Goal: Entertainment & Leisure: Consume media (video, audio)

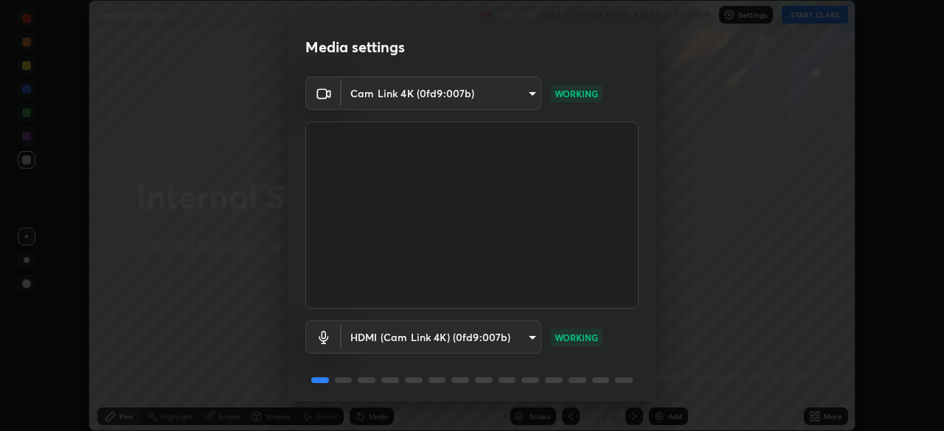
scroll to position [52, 0]
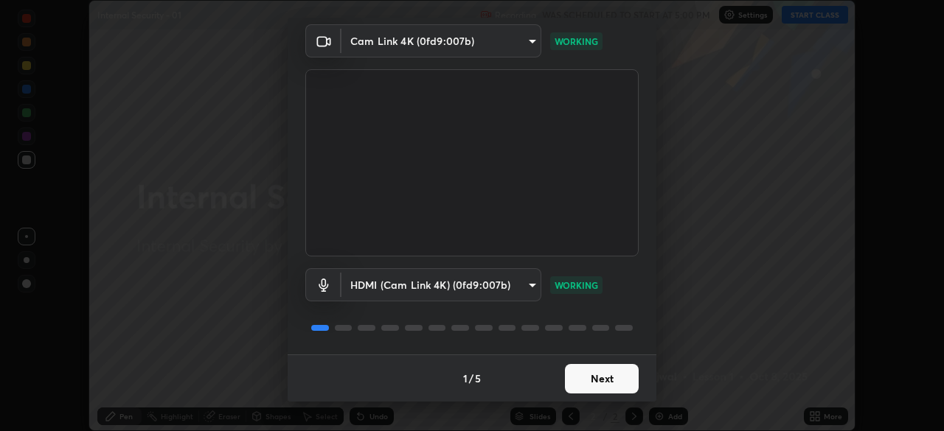
click at [582, 384] on button "Next" at bounding box center [602, 378] width 74 height 29
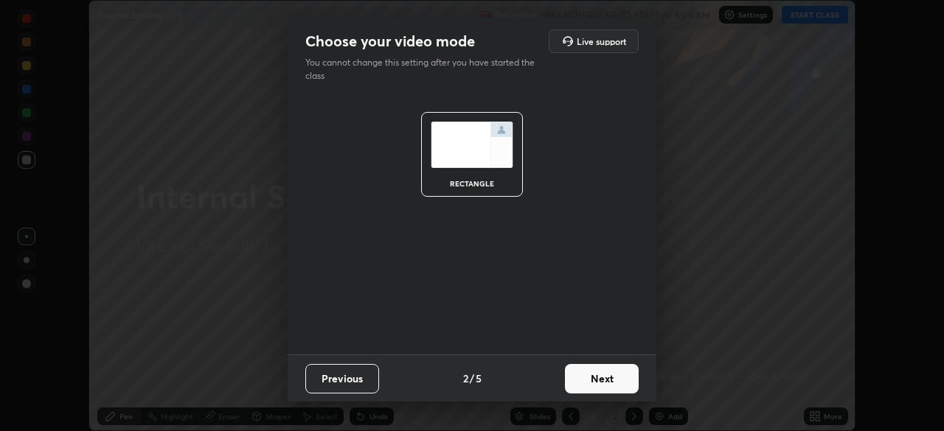
click at [588, 384] on button "Next" at bounding box center [602, 378] width 74 height 29
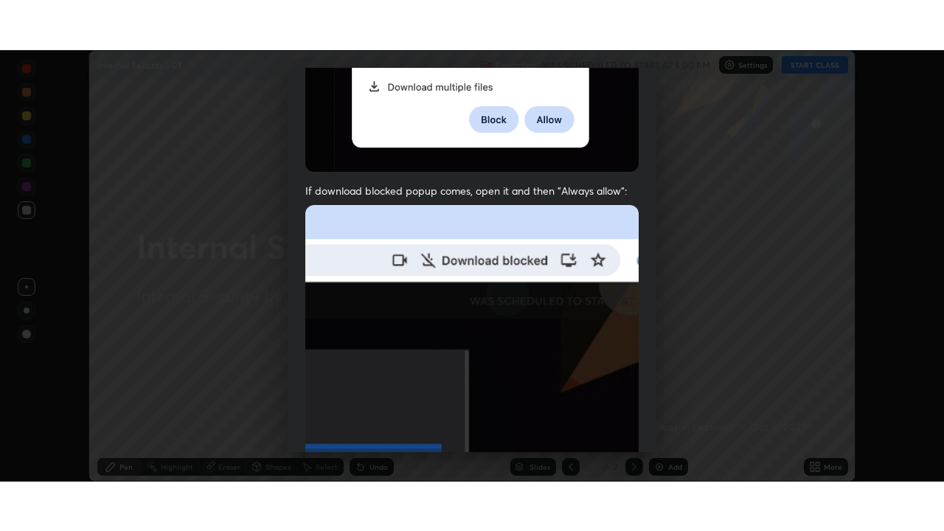
scroll to position [353, 0]
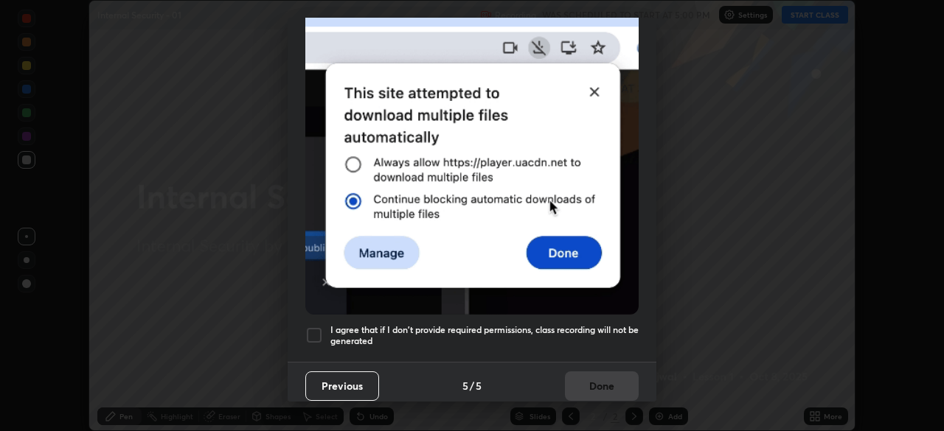
click at [312, 327] on div at bounding box center [314, 336] width 18 height 18
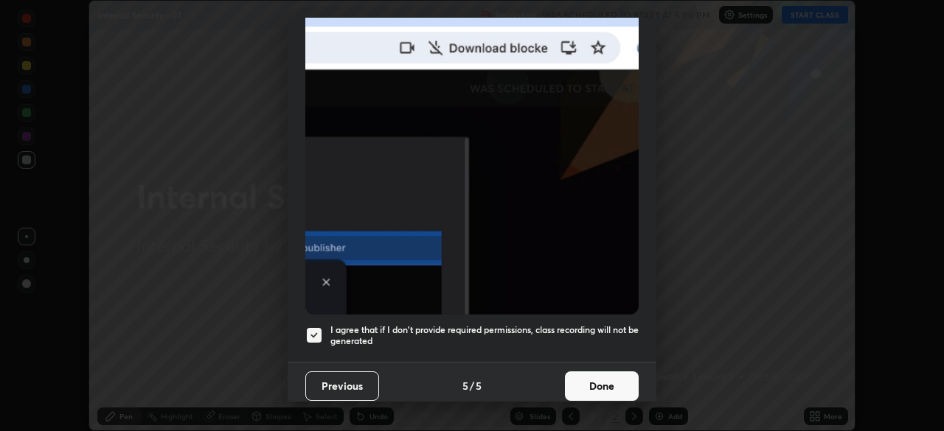
click at [574, 377] on button "Done" at bounding box center [602, 386] width 74 height 29
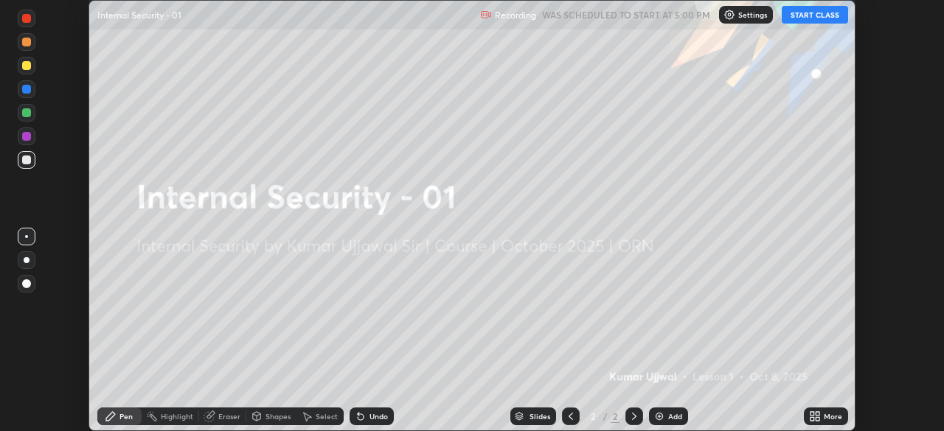
click at [811, 410] on div "More" at bounding box center [826, 417] width 44 height 18
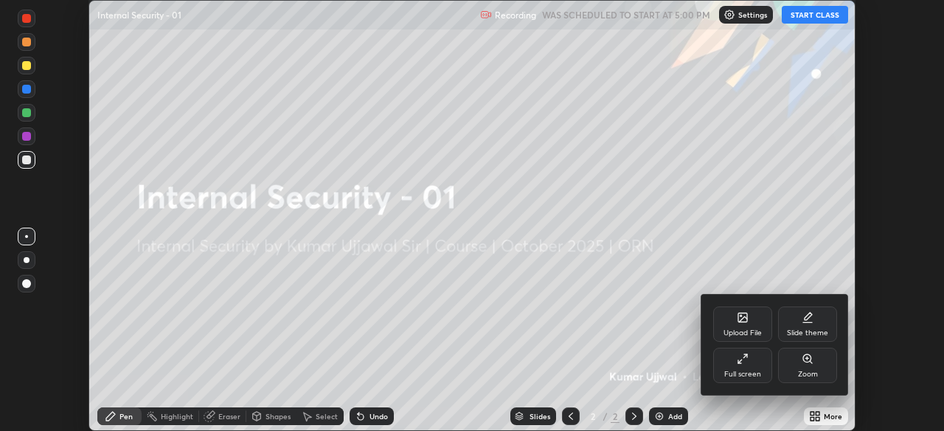
click at [745, 364] on icon at bounding box center [743, 359] width 12 height 12
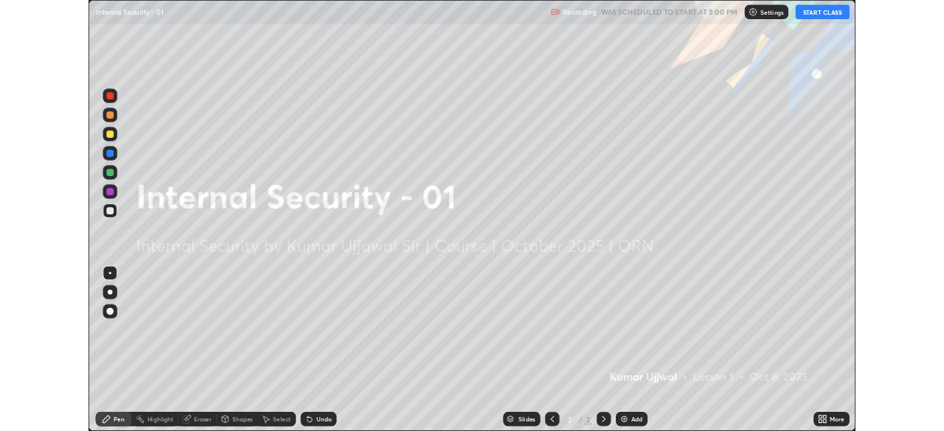
scroll to position [531, 944]
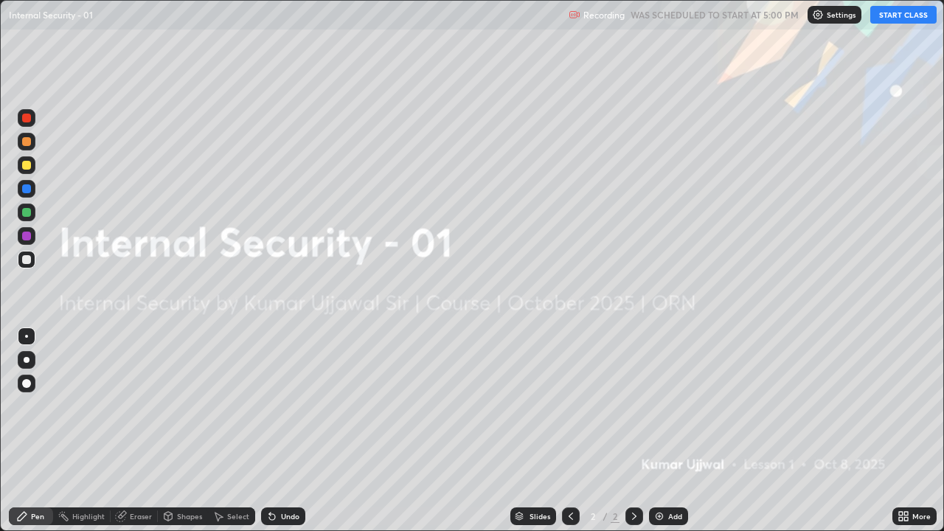
click at [661, 431] on img at bounding box center [659, 516] width 12 height 12
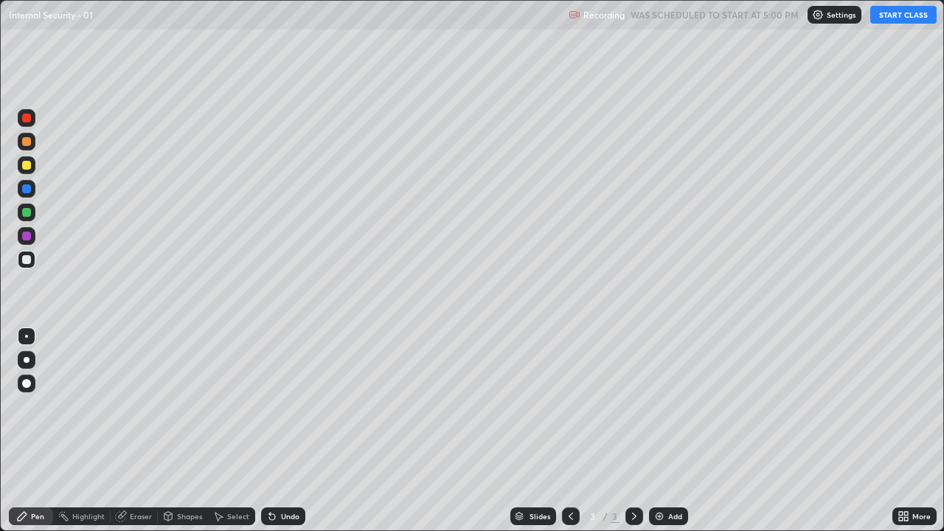
click at [572, 431] on icon at bounding box center [571, 516] width 12 height 12
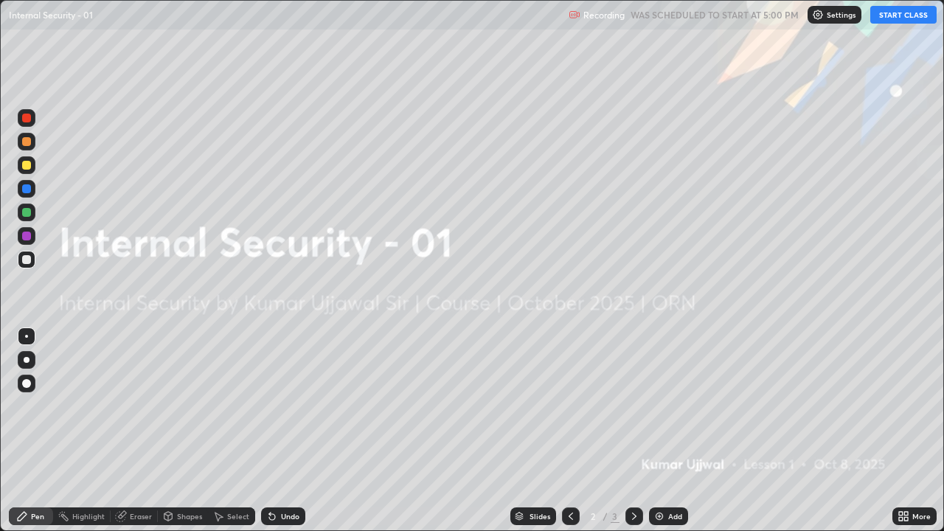
click at [902, 16] on button "START CLASS" at bounding box center [903, 15] width 66 height 18
click at [636, 431] on icon at bounding box center [634, 516] width 12 height 12
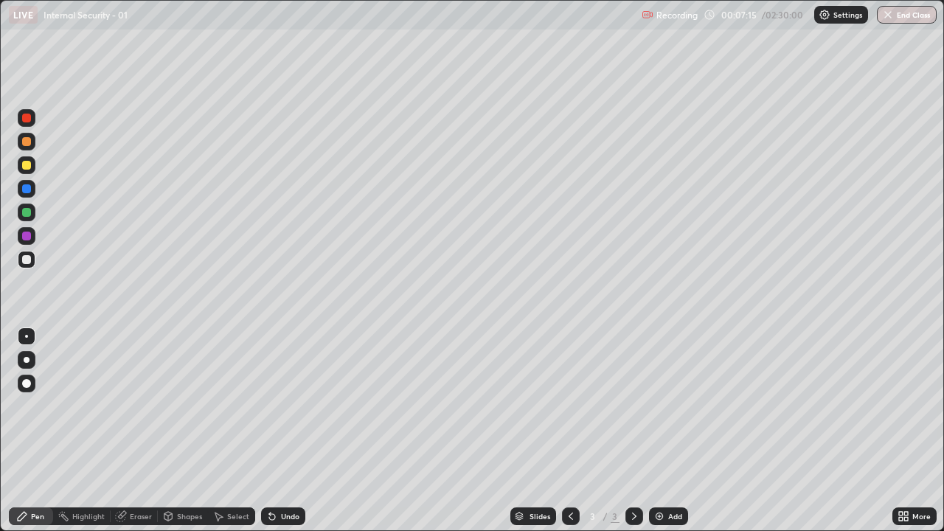
click at [658, 431] on img at bounding box center [659, 516] width 12 height 12
click at [664, 431] on div "Add" at bounding box center [668, 516] width 39 height 18
click at [660, 431] on img at bounding box center [659, 516] width 12 height 12
click at [659, 431] on img at bounding box center [659, 516] width 12 height 12
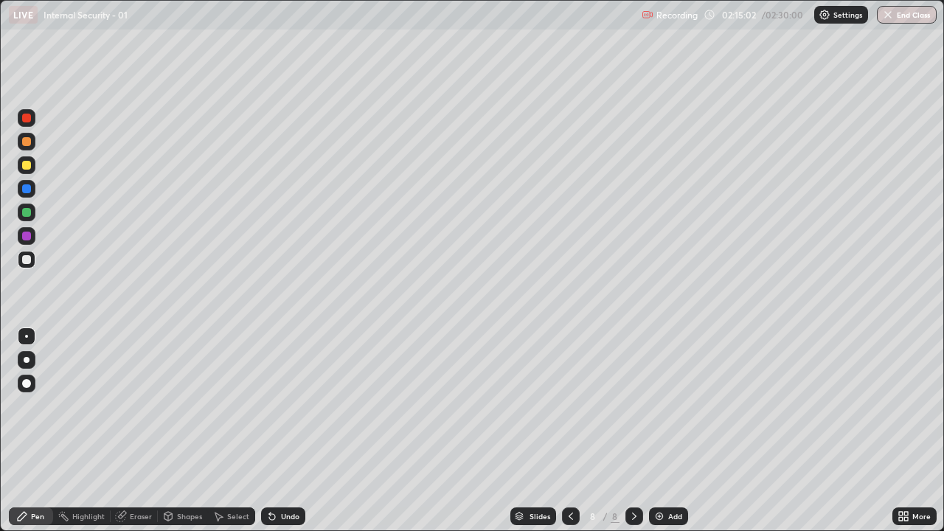
click at [658, 431] on img at bounding box center [659, 516] width 12 height 12
click at [900, 14] on button "End Class" at bounding box center [907, 15] width 60 height 18
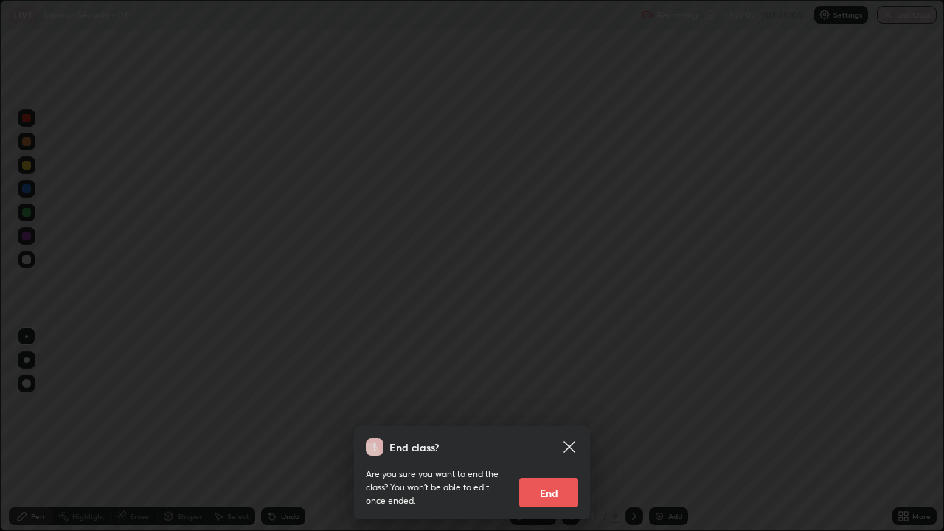
click at [555, 431] on button "End" at bounding box center [548, 492] width 59 height 29
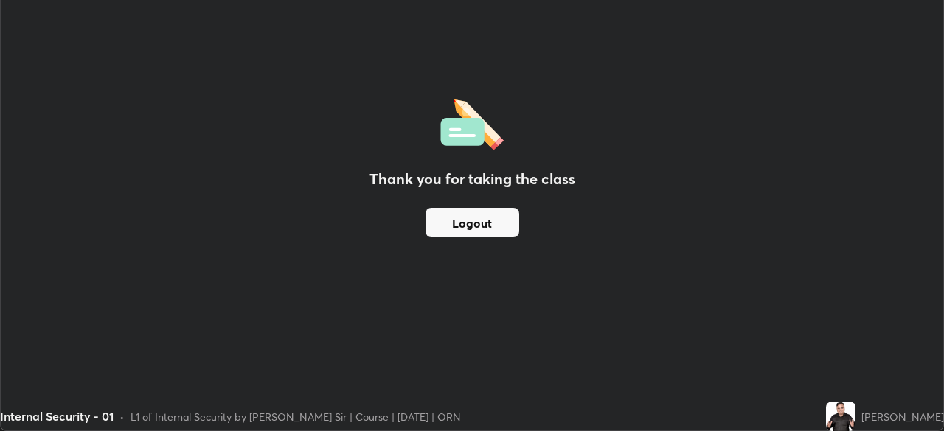
scroll to position [73306, 72793]
